Goal: Find specific page/section: Find specific page/section

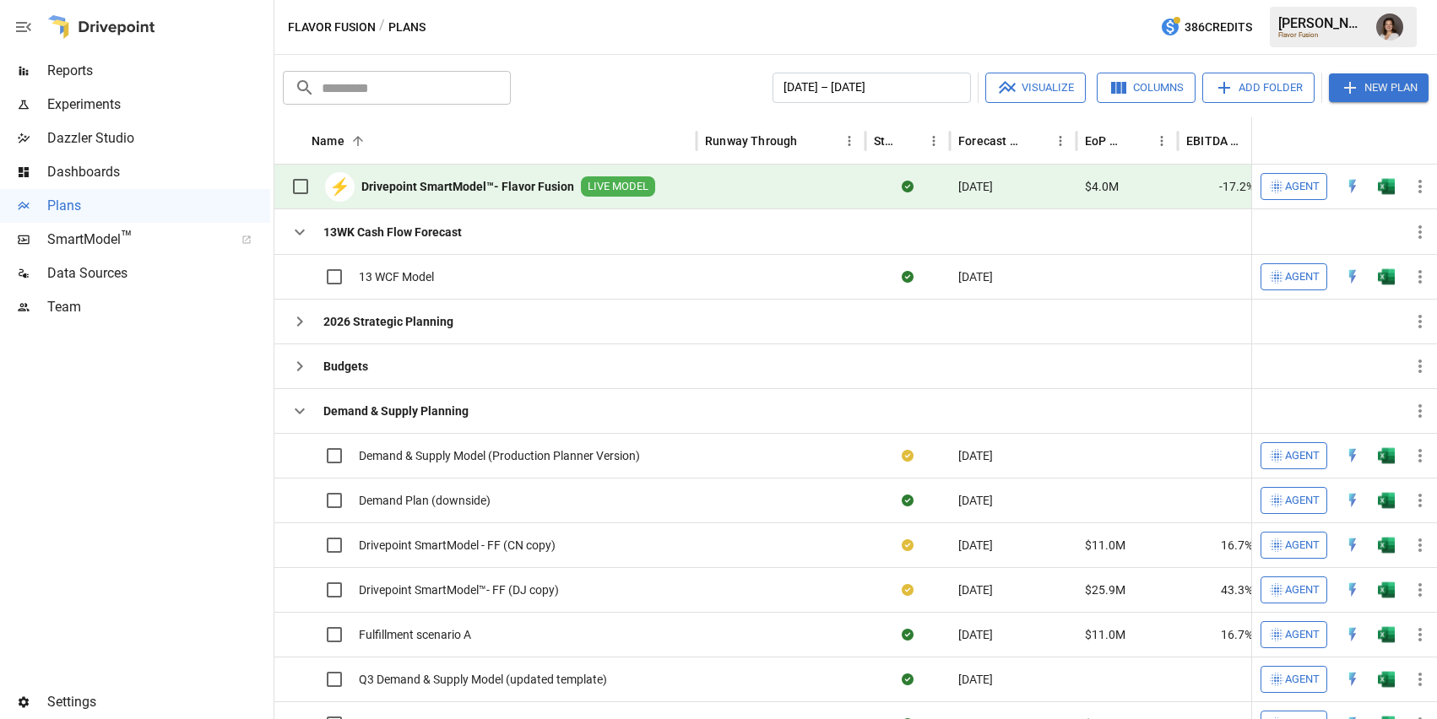
scroll to position [98, 0]
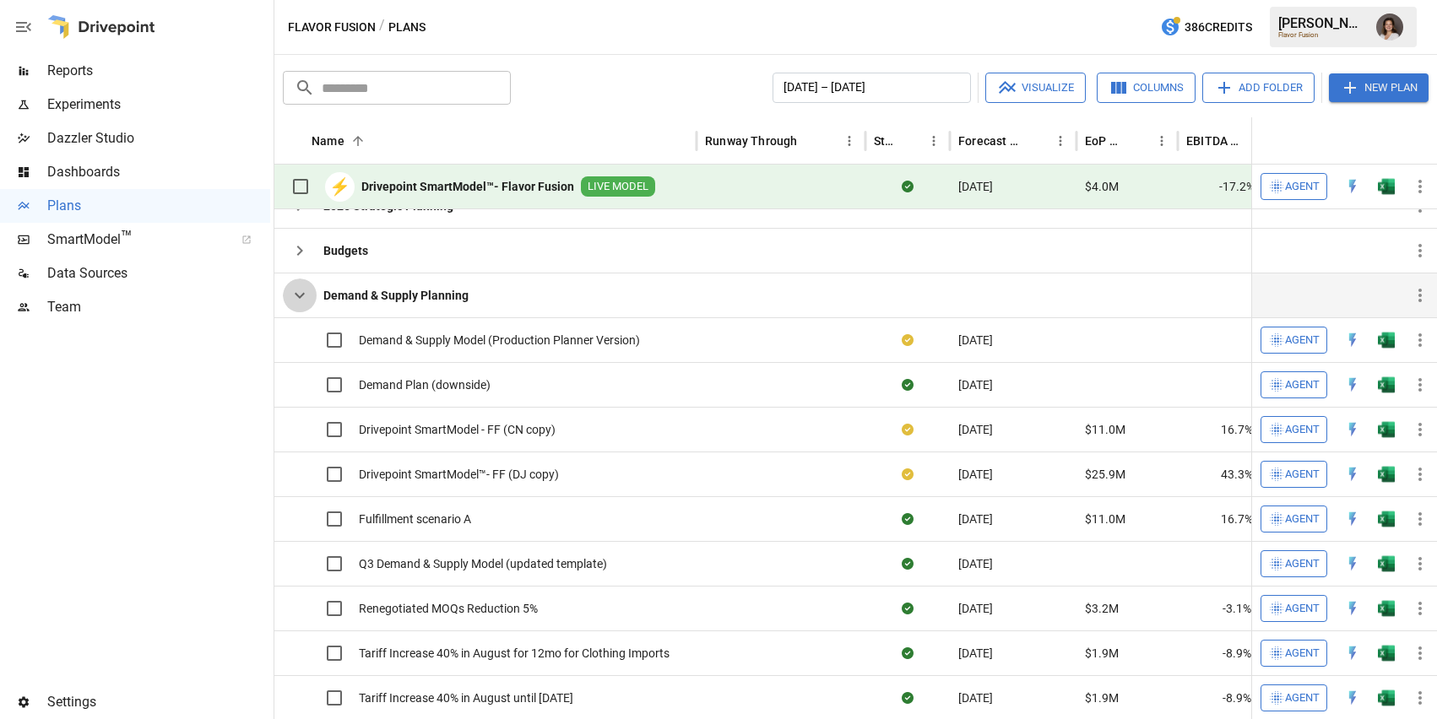
click at [296, 295] on icon "button" at bounding box center [300, 296] width 10 height 6
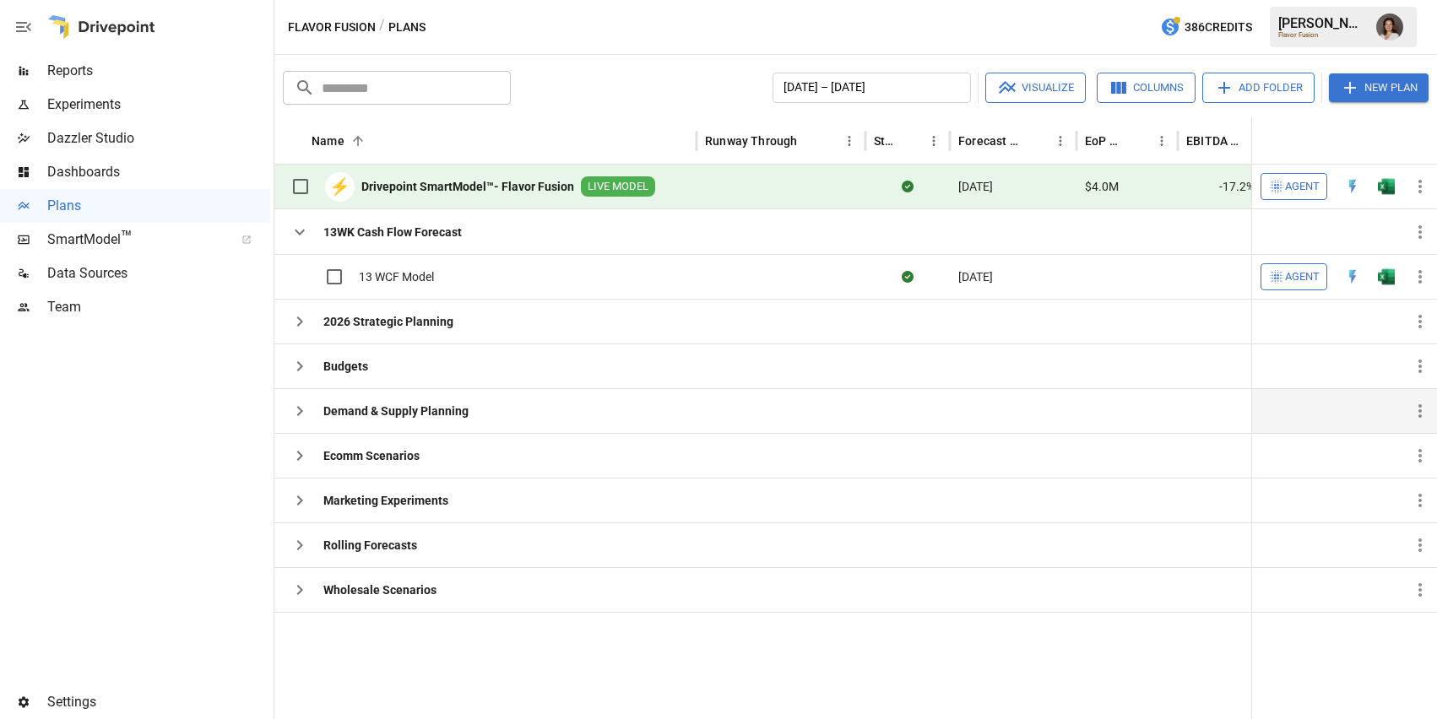
scroll to position [0, 0]
click at [191, 83] on div "Reports" at bounding box center [135, 71] width 270 height 34
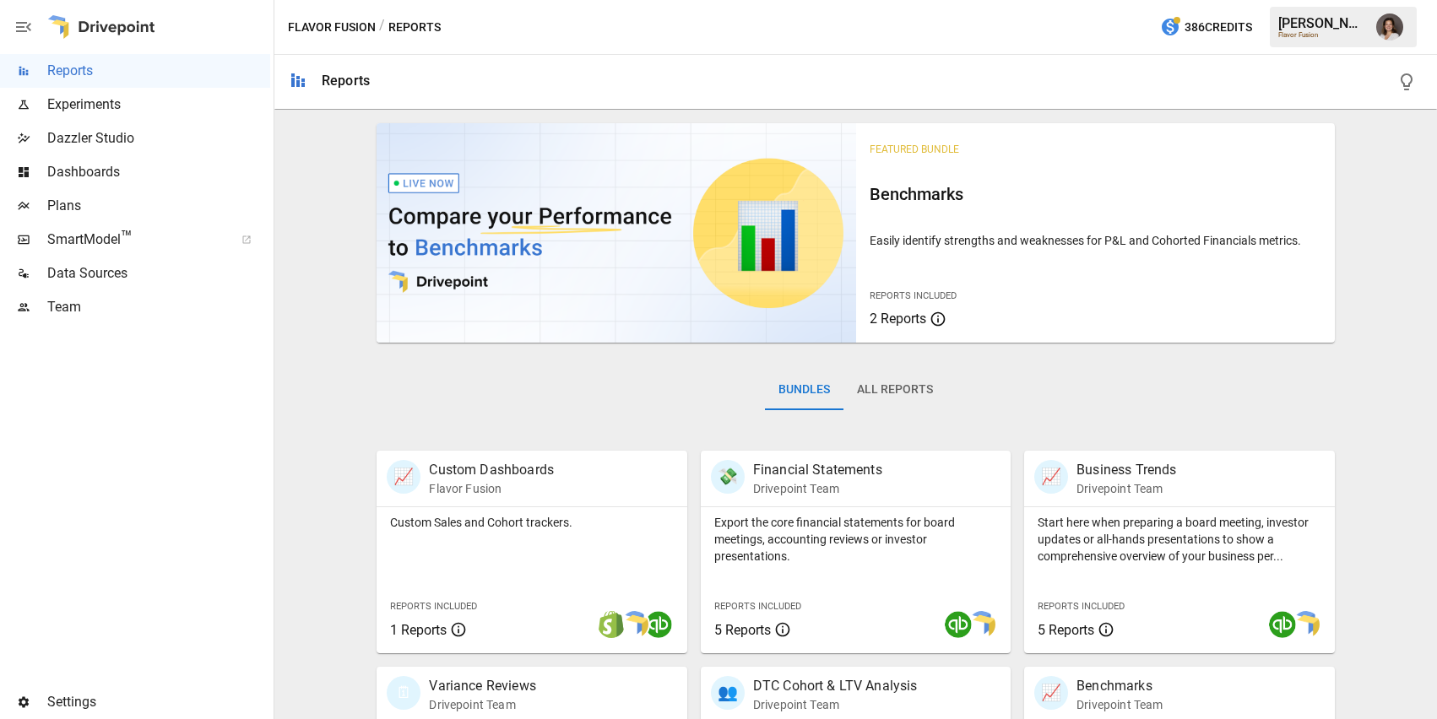
click at [156, 218] on div "Plans" at bounding box center [135, 206] width 270 height 34
